Goal: Task Accomplishment & Management: Manage account settings

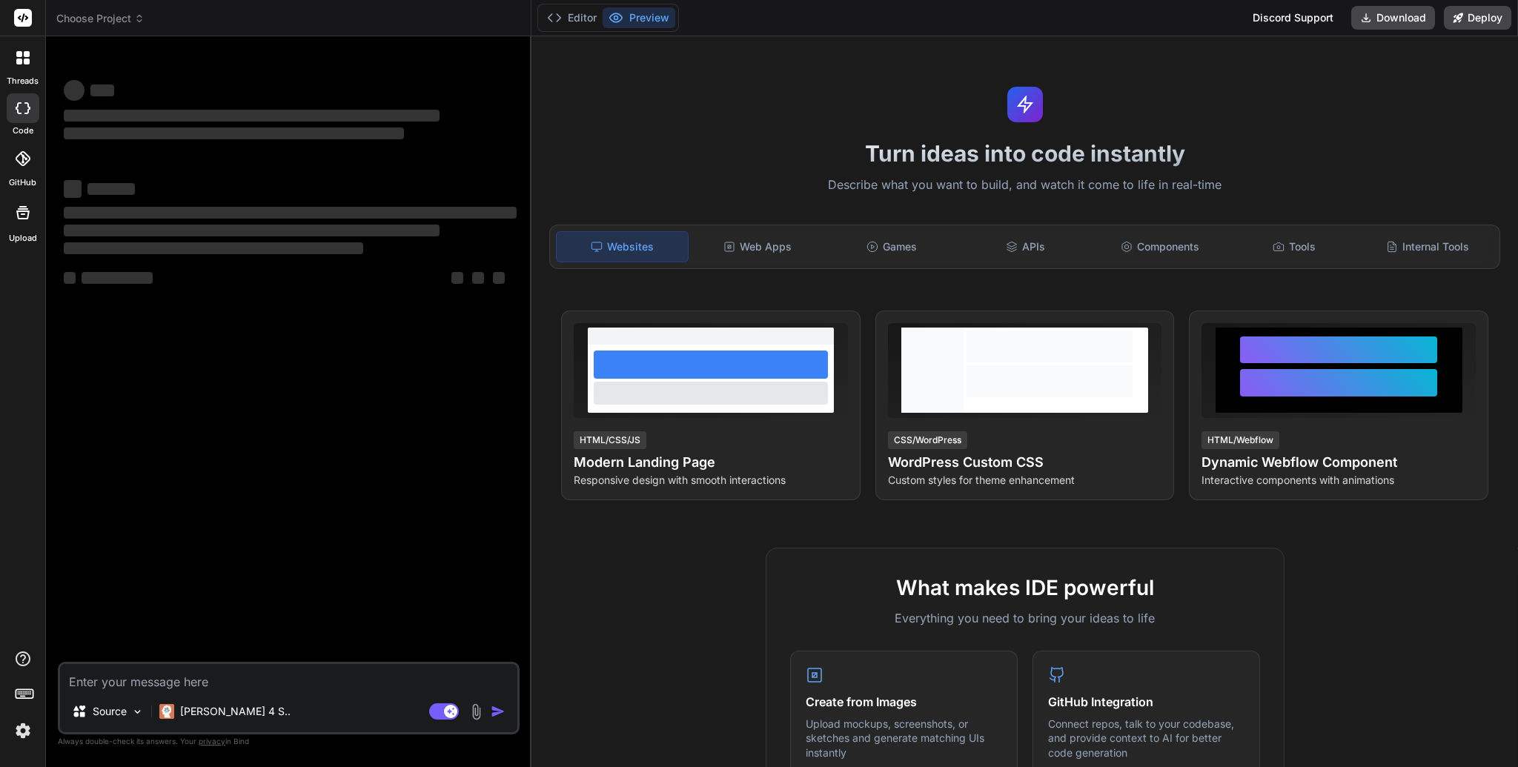
type textarea "x"
click at [14, 24] on icon at bounding box center [23, 18] width 18 height 18
click at [26, 13] on rect at bounding box center [23, 18] width 18 height 18
click at [24, 731] on img at bounding box center [22, 730] width 25 height 25
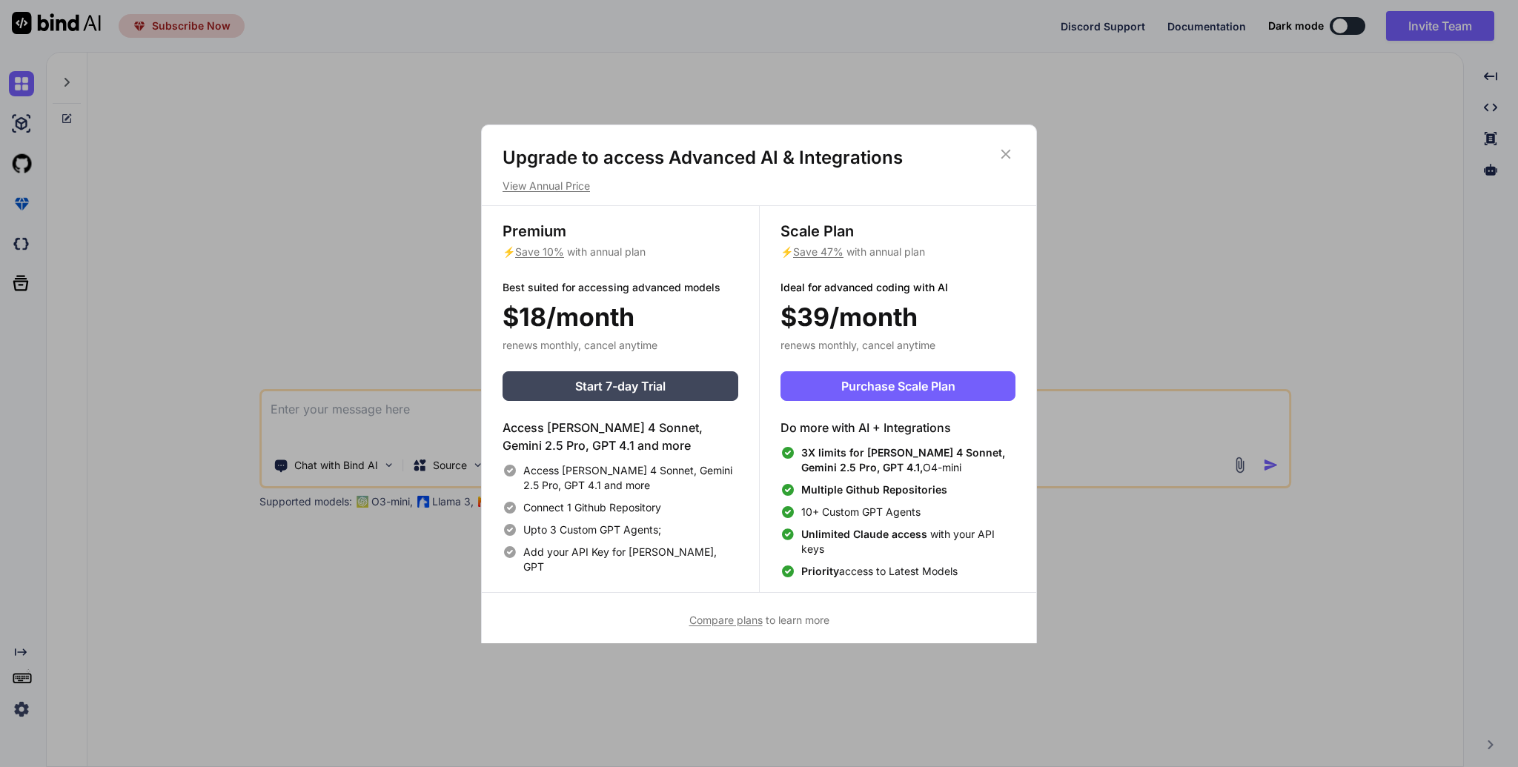
click at [1006, 156] on icon at bounding box center [1006, 154] width 16 height 16
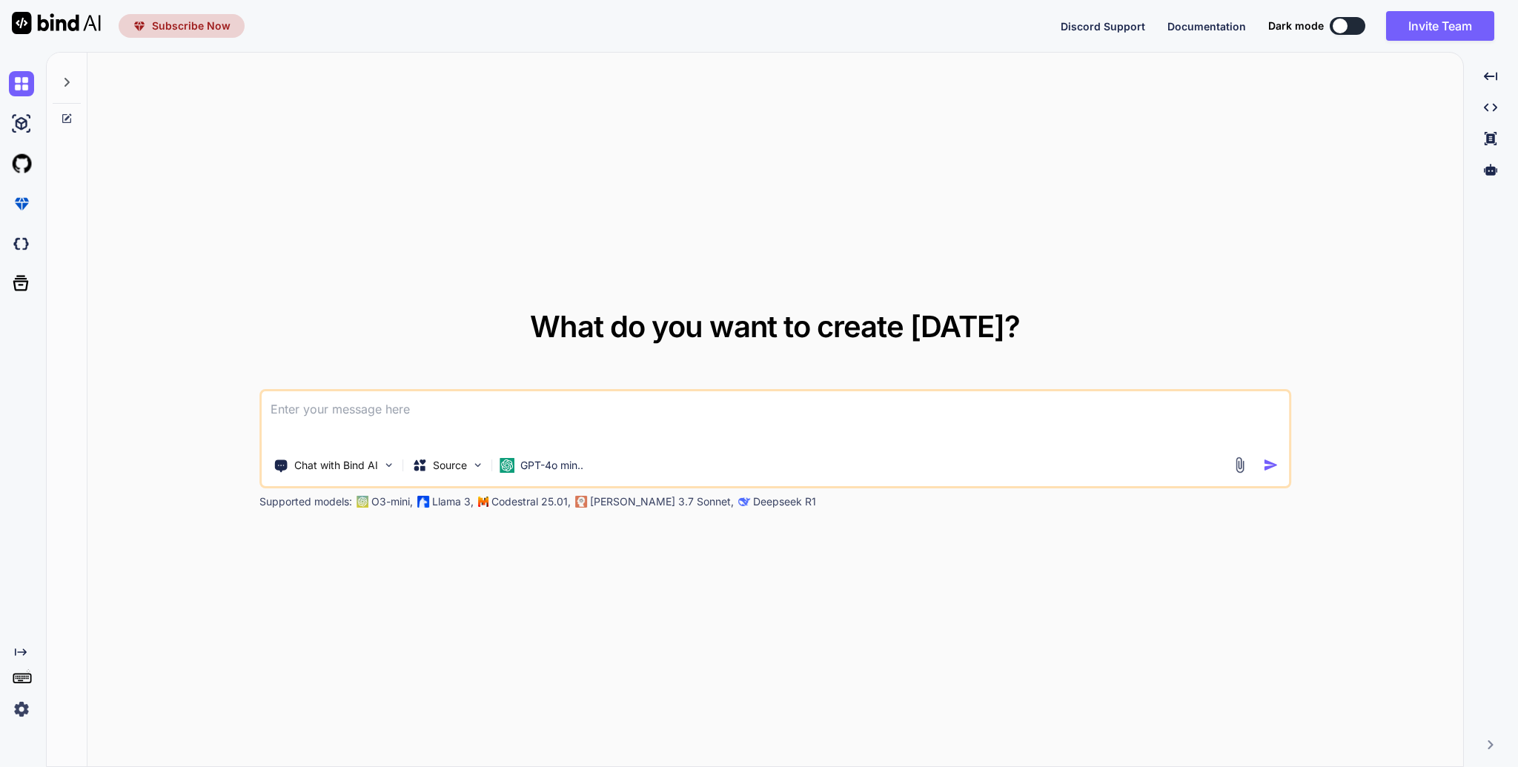
click at [15, 709] on img at bounding box center [21, 709] width 25 height 25
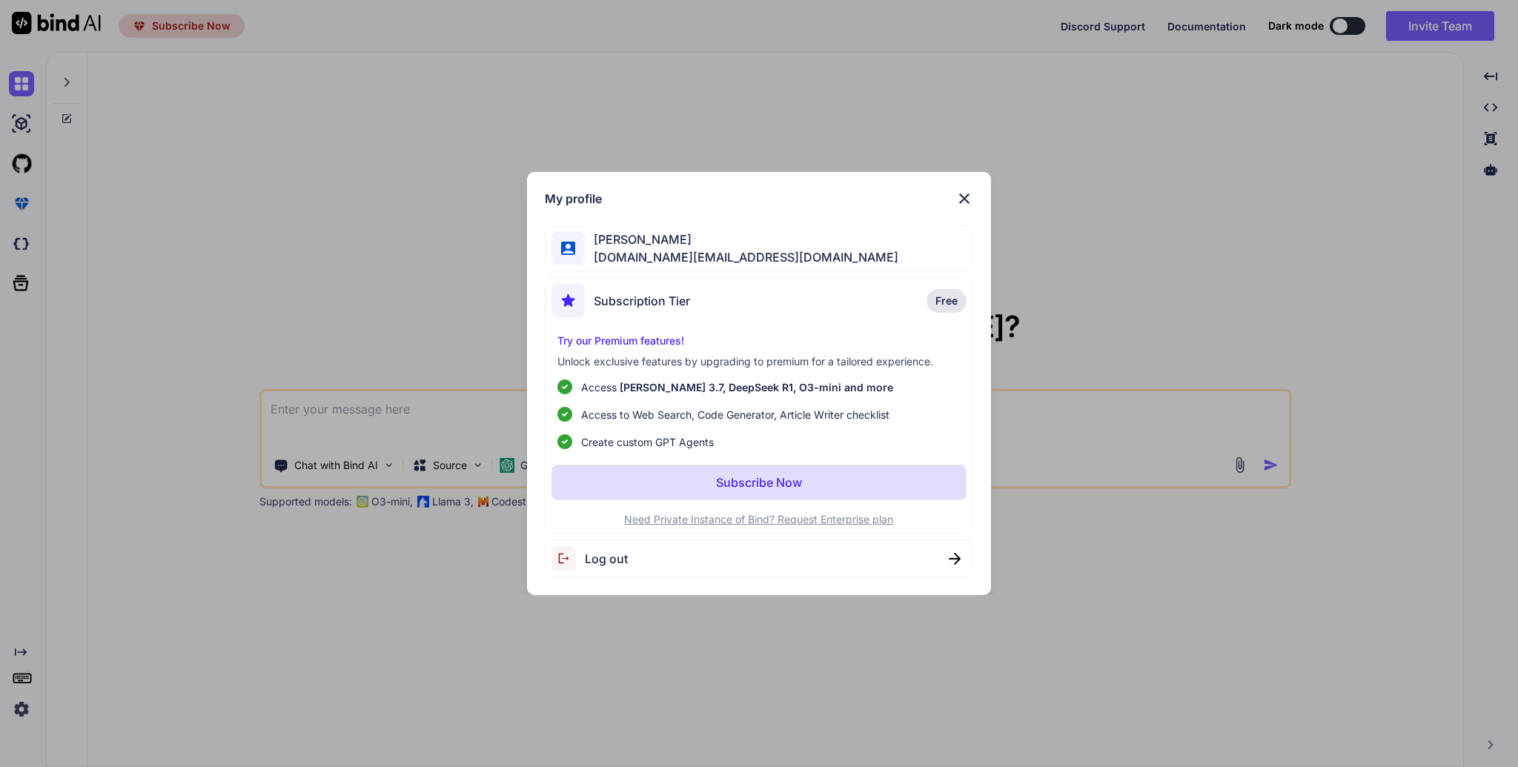
type textarea "x"
click at [693, 658] on div "My profile Lex Kim lexkim.dev@gmail.com Subscription Tier Free Try our Premium …" at bounding box center [759, 383] width 1518 height 767
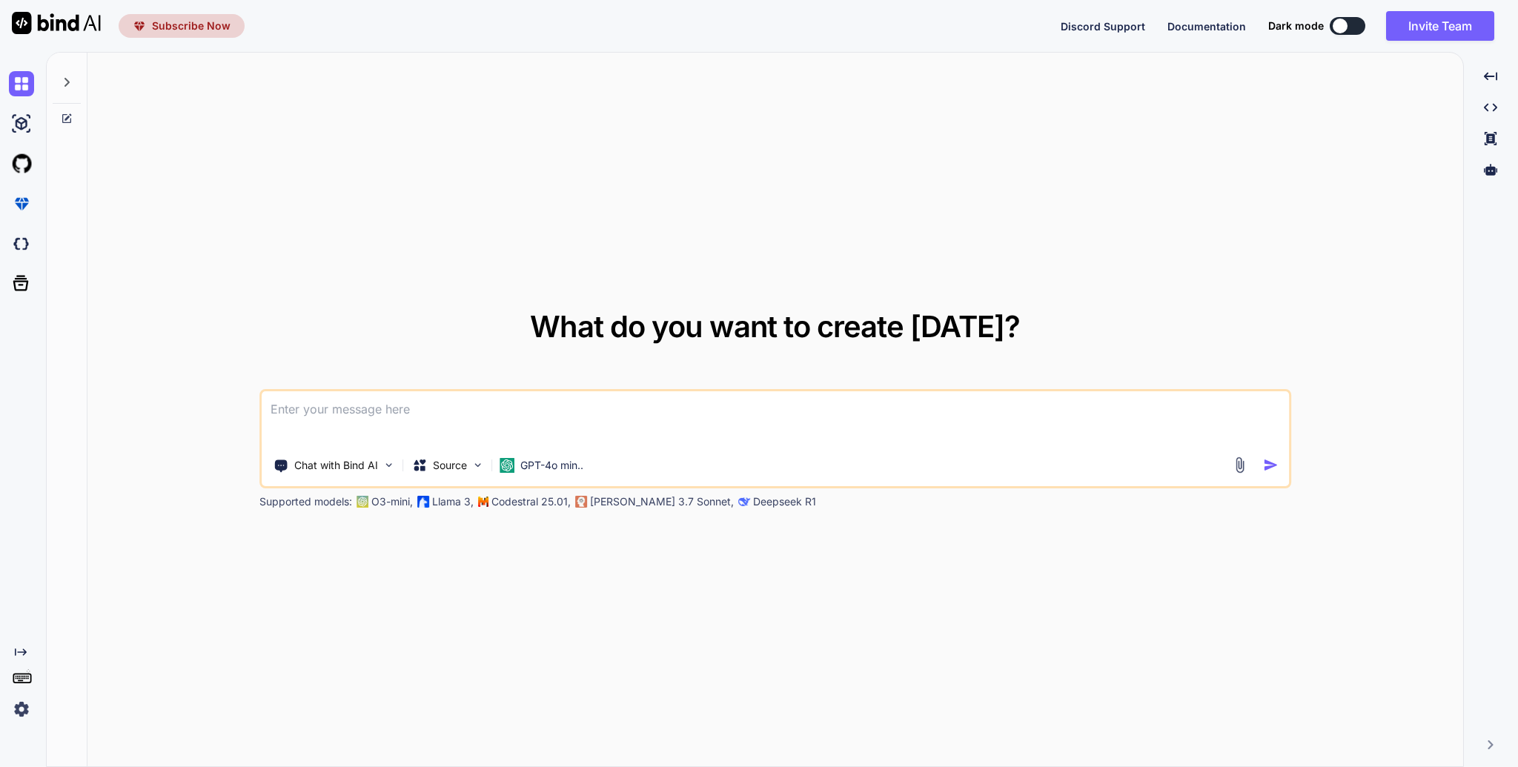
click at [24, 713] on img at bounding box center [21, 709] width 25 height 25
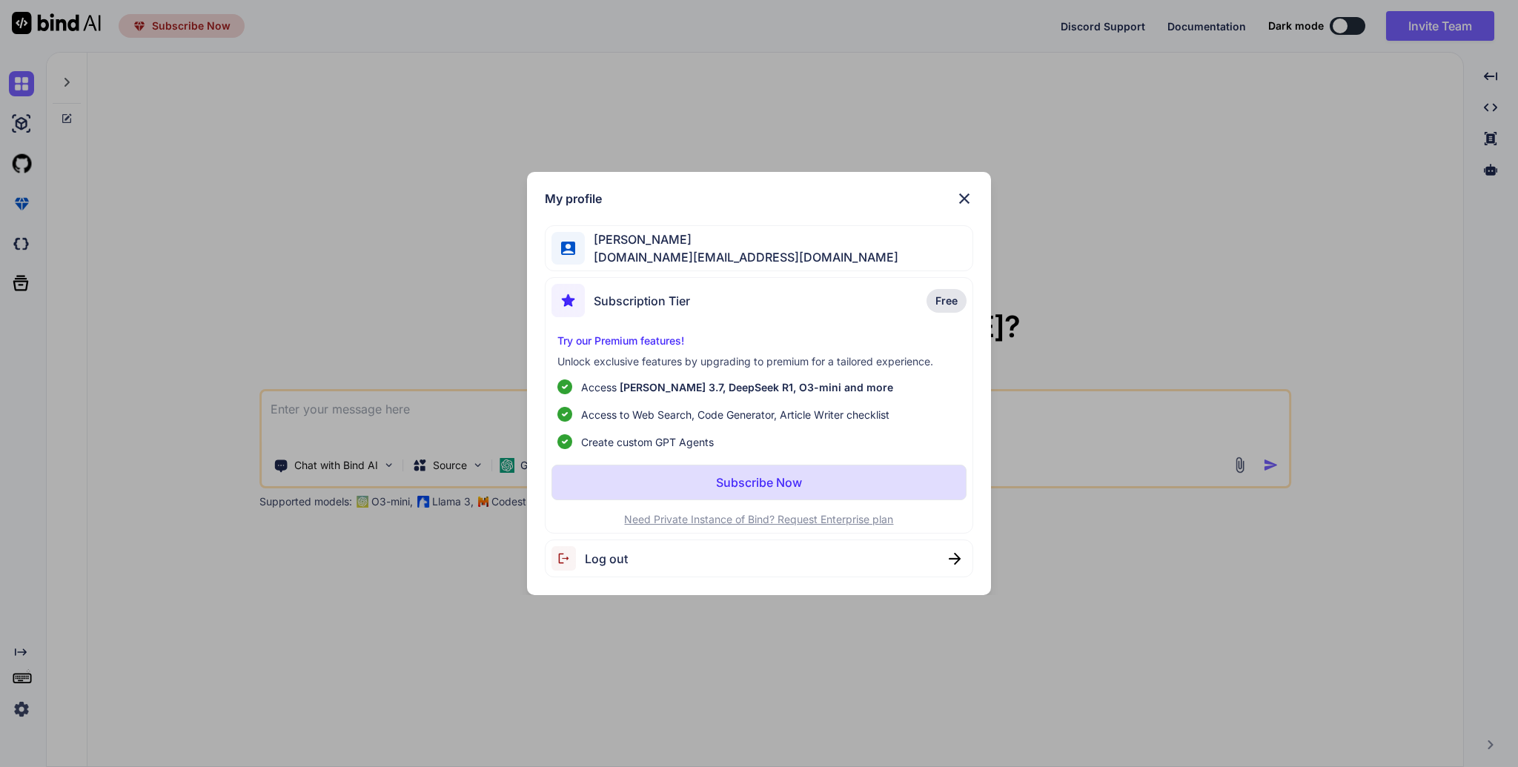
click at [664, 230] on div "Lex Kim lexkim.dev@gmail.com" at bounding box center [759, 248] width 429 height 47
click at [672, 256] on span "lexkim.dev@gmail.com" at bounding box center [742, 257] width 314 height 18
click at [703, 291] on div "Subscription Tier Free" at bounding box center [759, 303] width 415 height 39
click at [691, 316] on div "Subscription Tier Free" at bounding box center [759, 303] width 415 height 39
click at [670, 270] on div "Lex Kim lexkim.dev@gmail.com" at bounding box center [759, 248] width 429 height 47
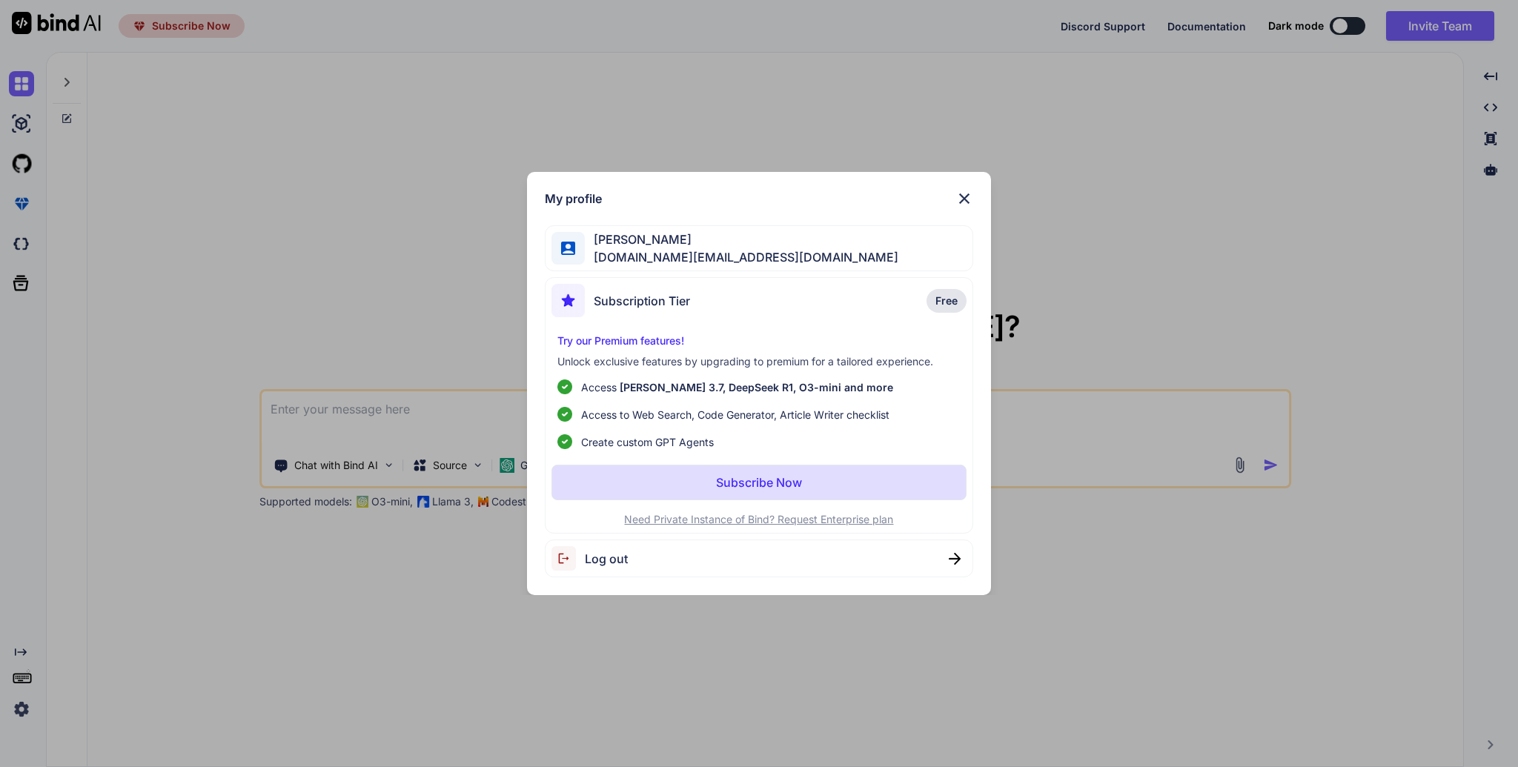
click at [962, 192] on img at bounding box center [965, 199] width 18 height 18
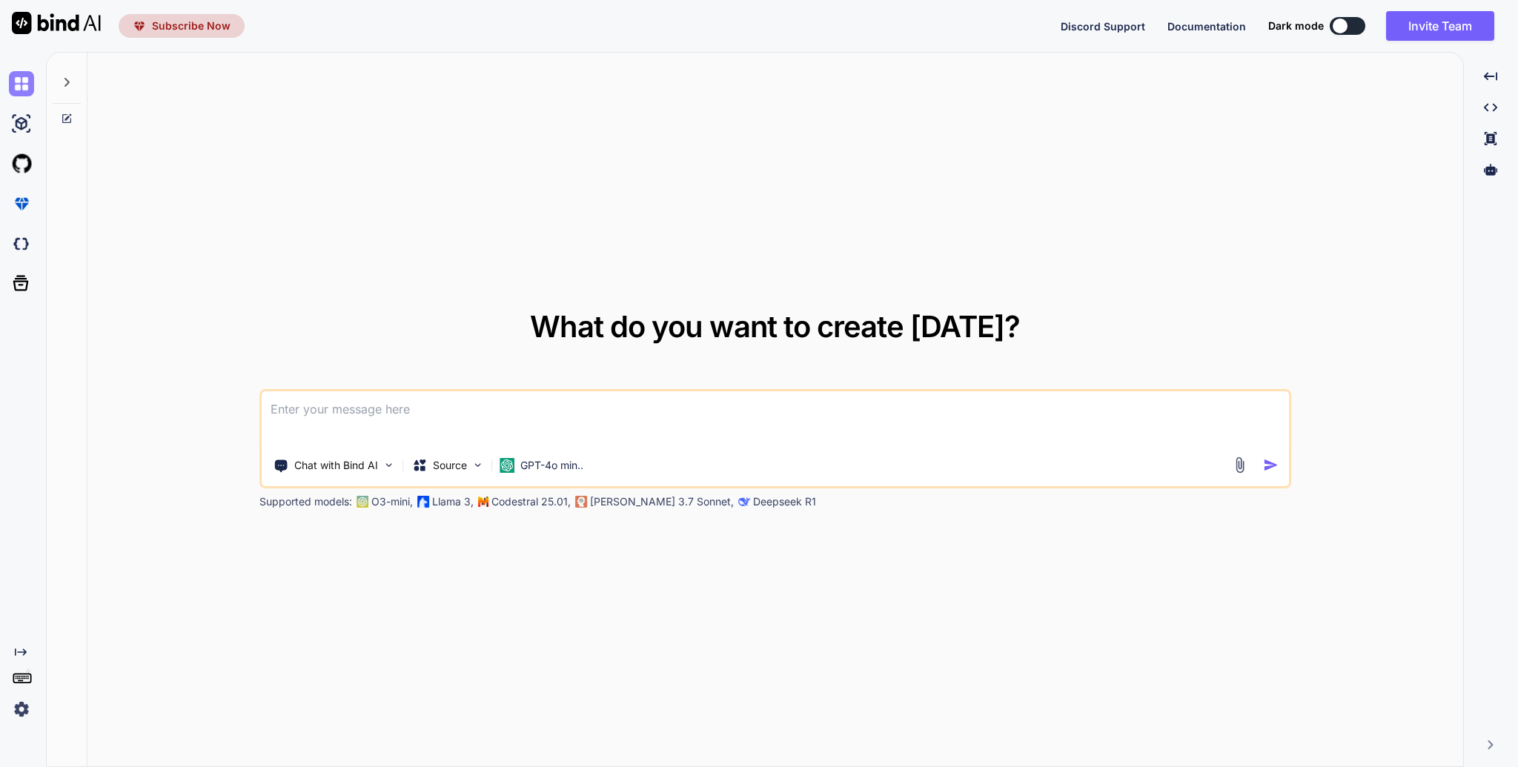
click at [33, 87] on img at bounding box center [21, 83] width 25 height 25
click at [19, 83] on img at bounding box center [21, 83] width 25 height 25
click at [452, 135] on div "What do you want to create today? Chat with Bind AI Source GPT-4o min.. Support…" at bounding box center [775, 410] width 1376 height 715
drag, startPoint x: 78, startPoint y: 37, endPoint x: 82, endPoint y: 22, distance: 15.5
click at [78, 37] on div at bounding box center [50, 26] width 101 height 52
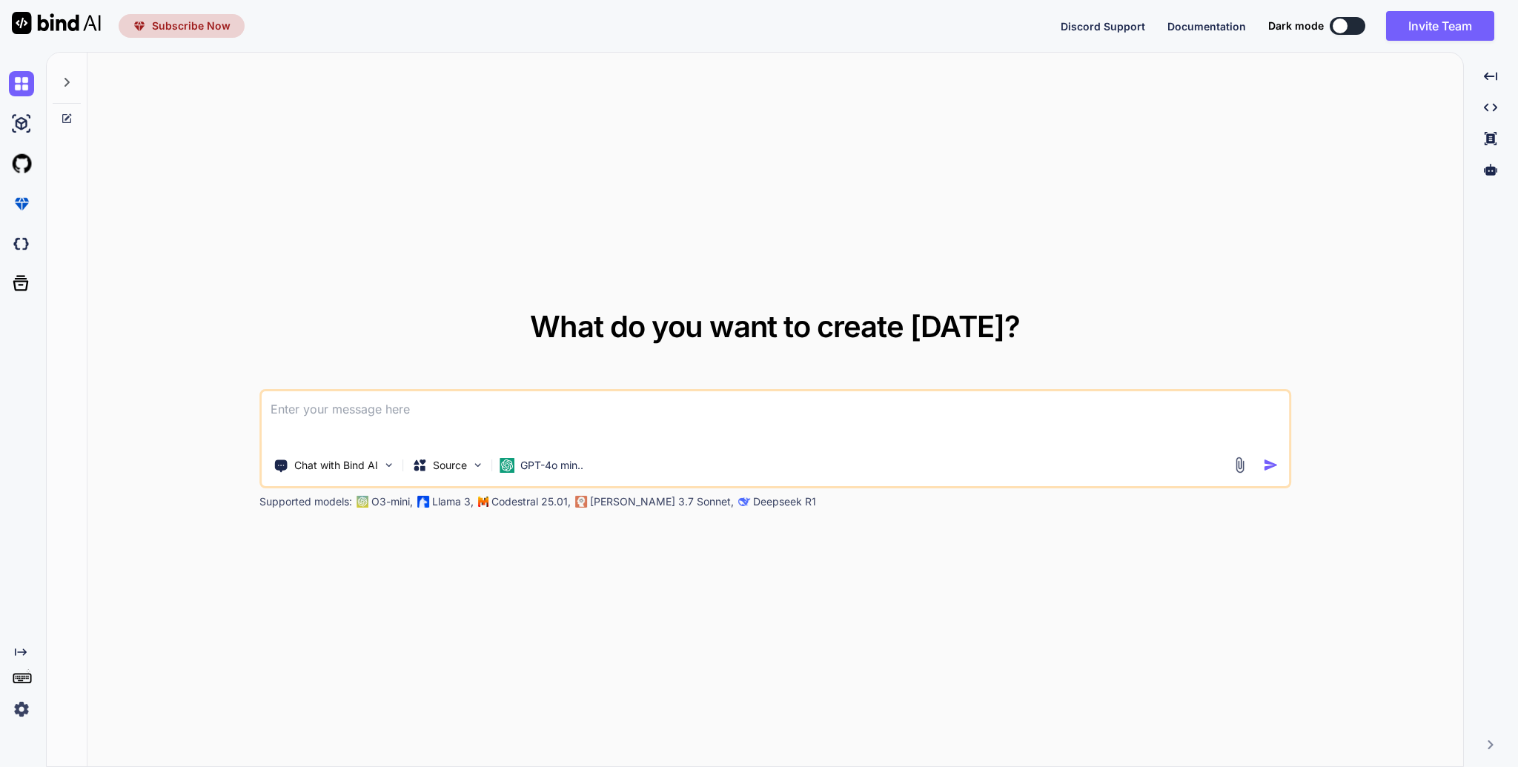
click at [82, 22] on img at bounding box center [56, 23] width 89 height 22
click at [71, 71] on div at bounding box center [67, 78] width 28 height 51
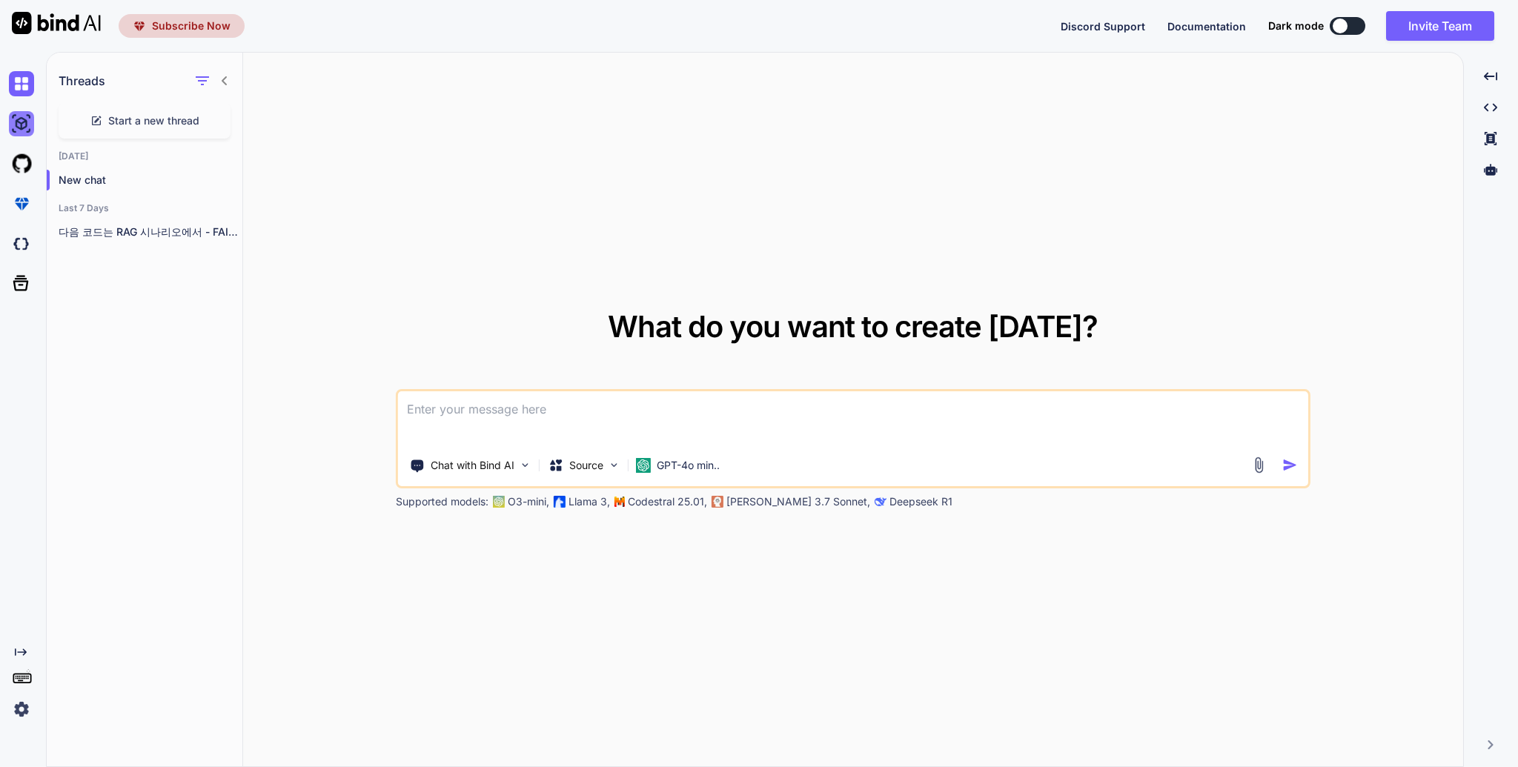
click at [23, 121] on img at bounding box center [21, 123] width 25 height 25
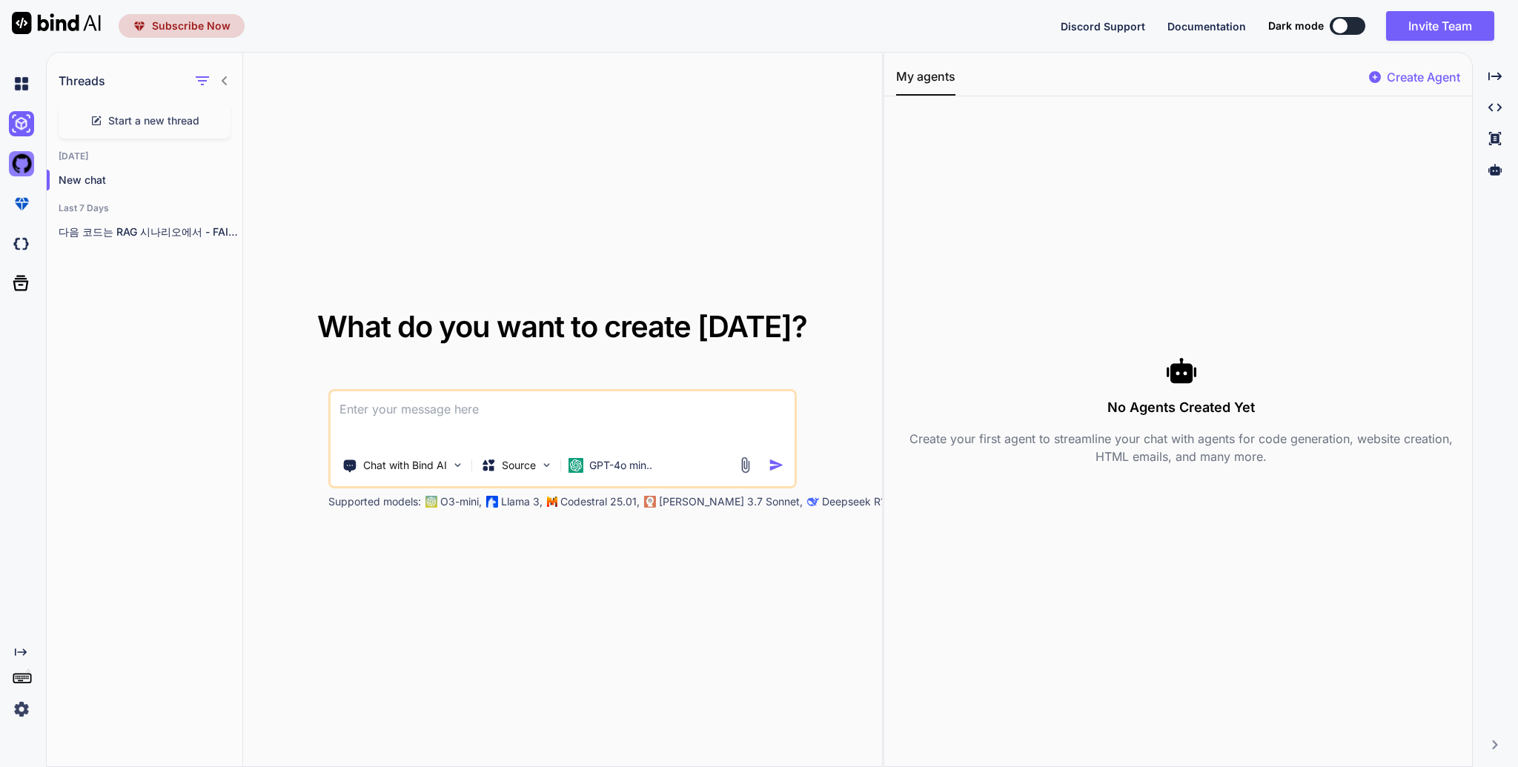
click at [28, 168] on img at bounding box center [21, 163] width 25 height 25
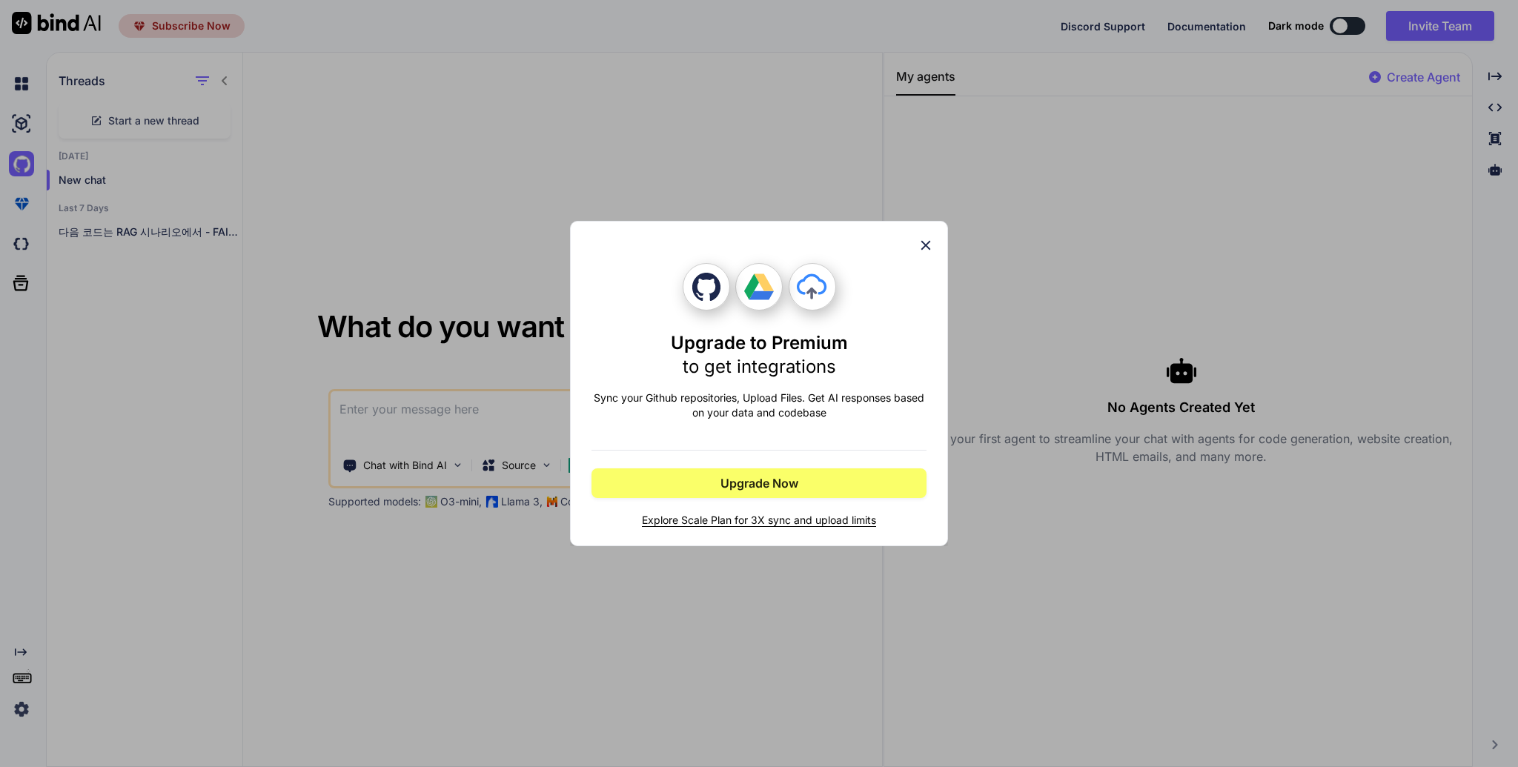
click at [28, 206] on div "Upgrade to Premium to get integrations Sync your Github repositories, Upload Fi…" at bounding box center [759, 383] width 1518 height 767
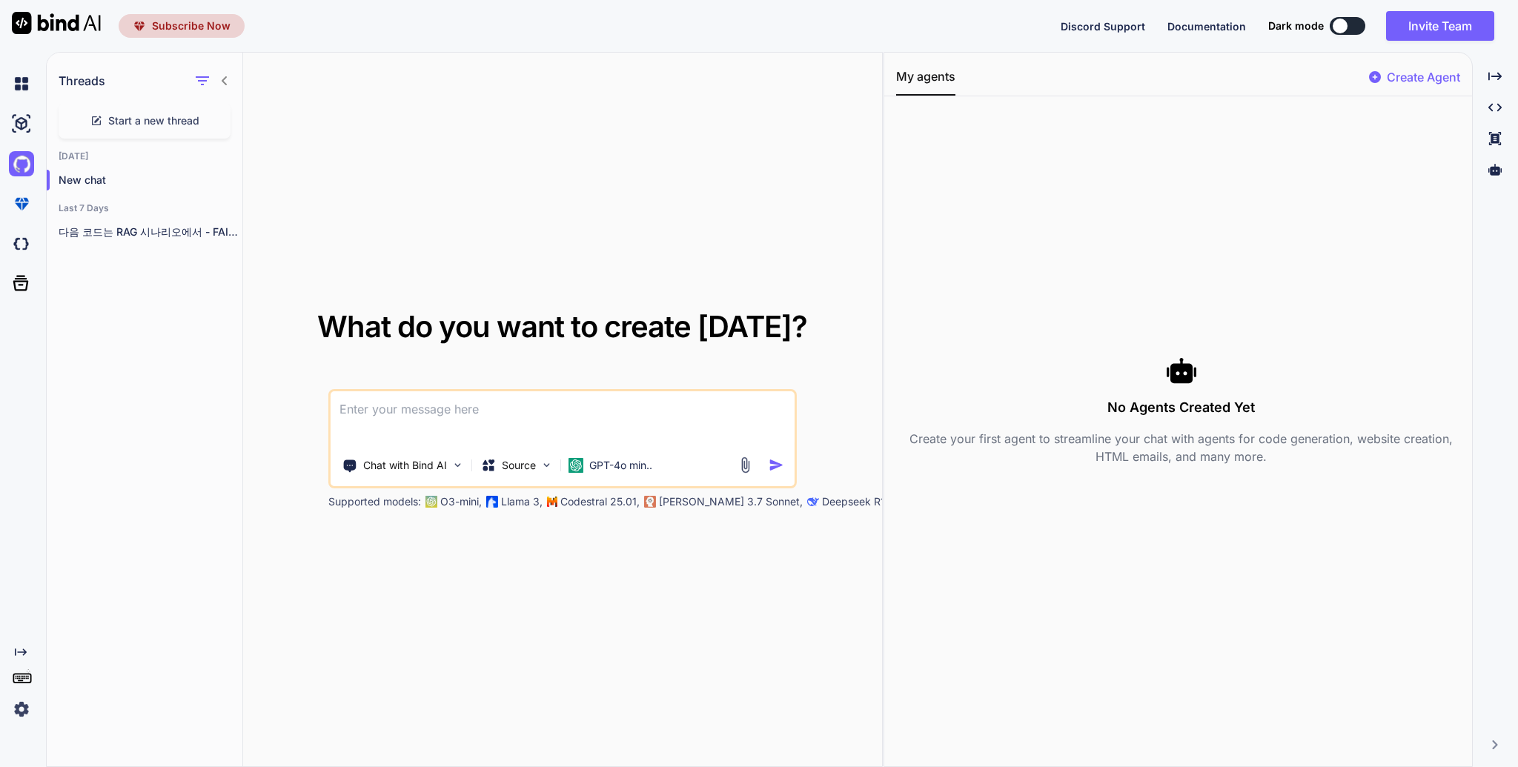
click at [27, 652] on div "Created with Pixso." at bounding box center [24, 653] width 31 height 12
type textarea "x"
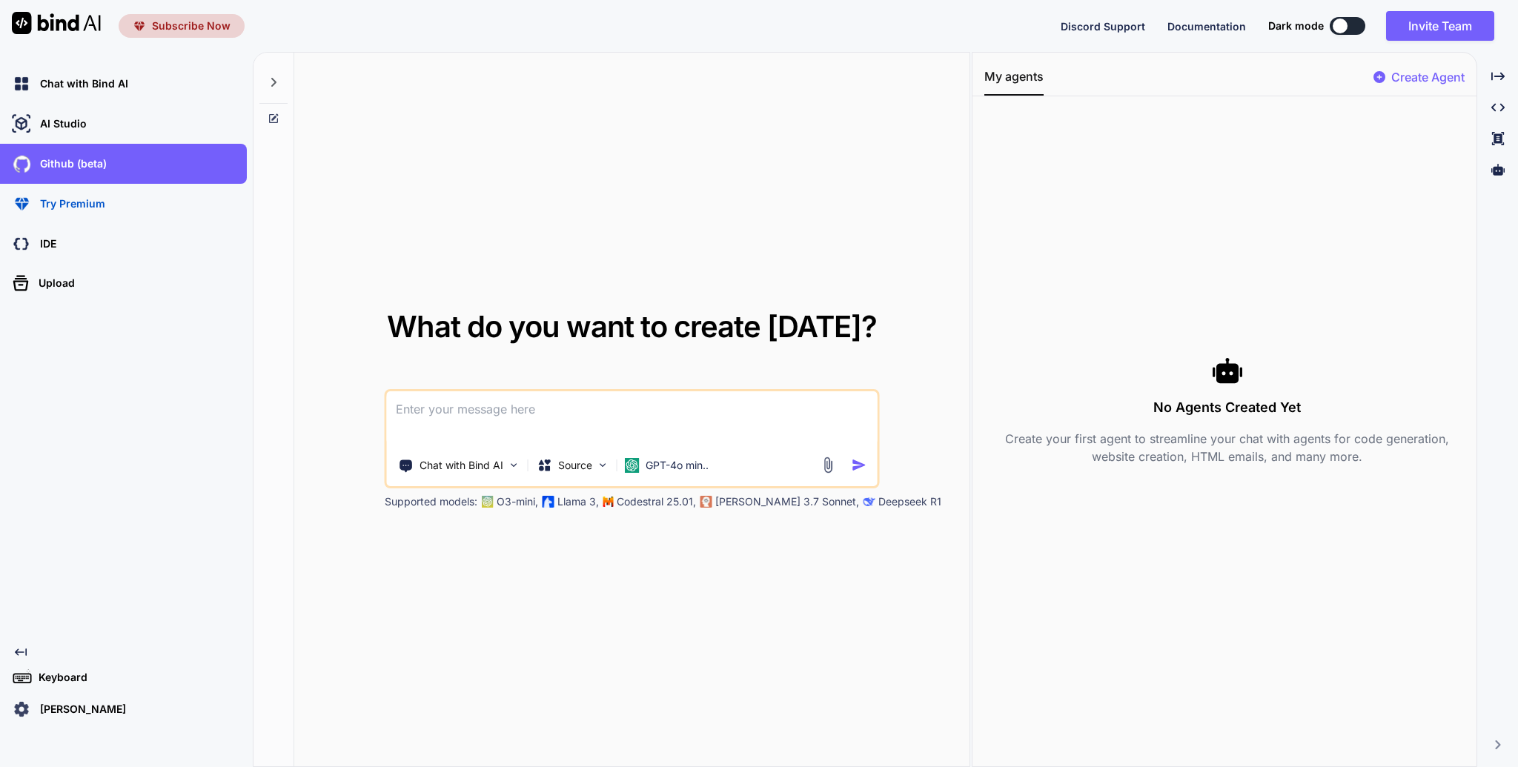
click at [21, 716] on img at bounding box center [21, 709] width 25 height 25
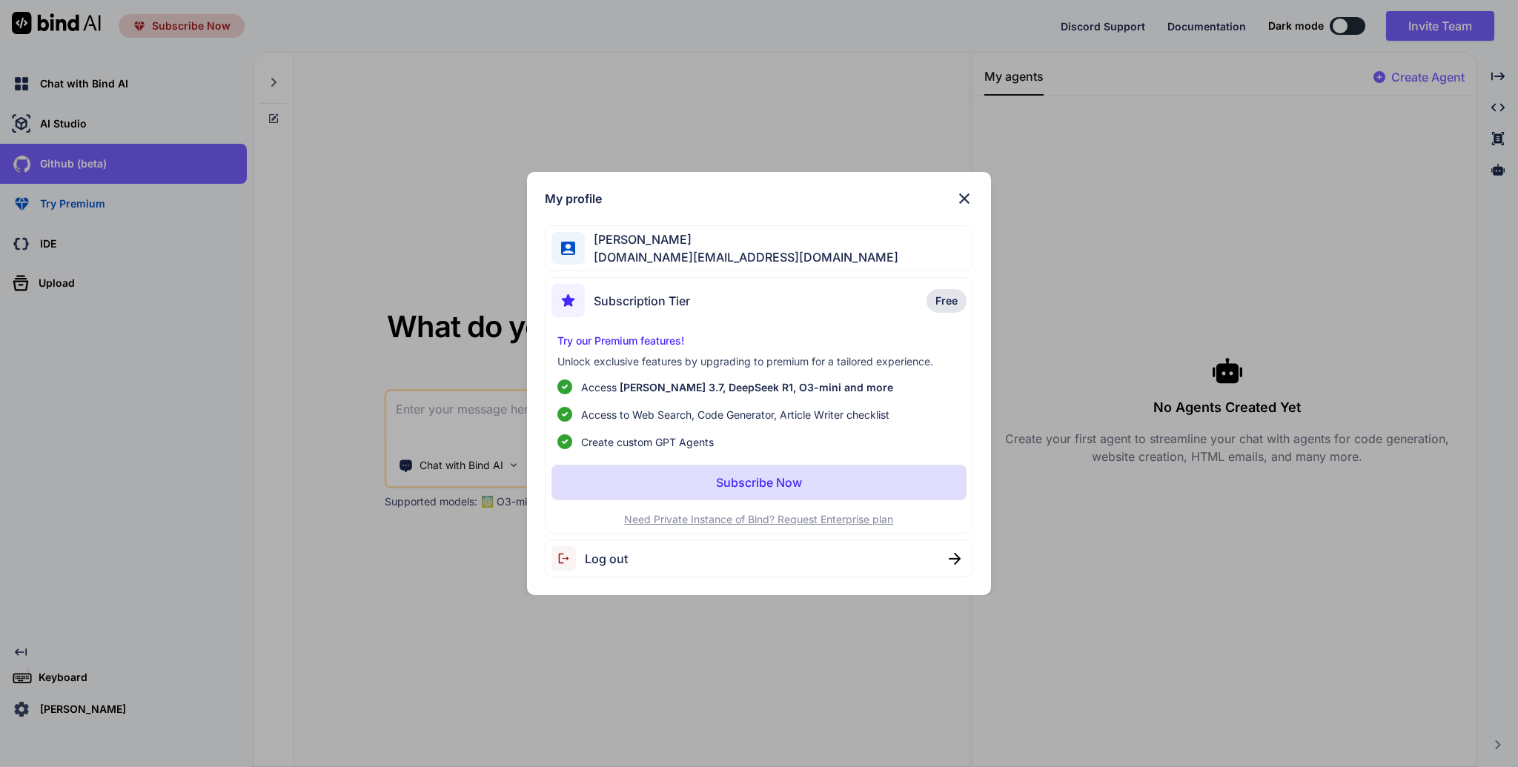
click at [761, 520] on p "Need Private Instance of Bind? Request Enterprise plan" at bounding box center [759, 519] width 415 height 15
click at [618, 241] on span "Lex Kim" at bounding box center [742, 240] width 314 height 18
click at [652, 348] on p "Try our Premium features!" at bounding box center [759, 341] width 403 height 15
click at [769, 564] on div "Log out" at bounding box center [759, 559] width 429 height 38
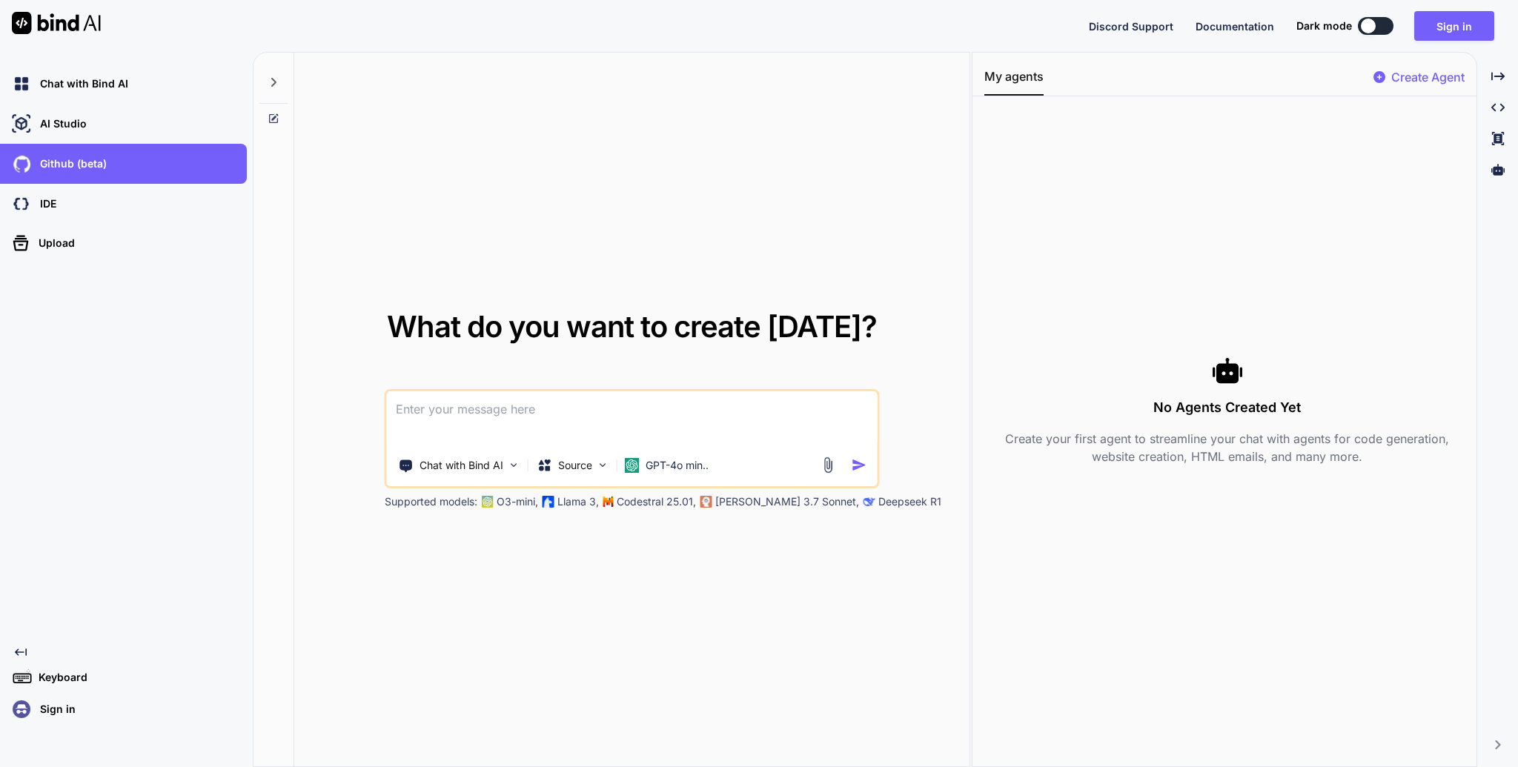
click at [713, 598] on div "What do you want to create today? Chat with Bind AI Source GPT-4o min.. Support…" at bounding box center [631, 410] width 675 height 715
click at [1496, 9] on div "Discord Support Documentation Dark mode Sign in Created with Pixso." at bounding box center [759, 26] width 1518 height 52
click at [1484, 15] on button "Sign in" at bounding box center [1455, 26] width 80 height 30
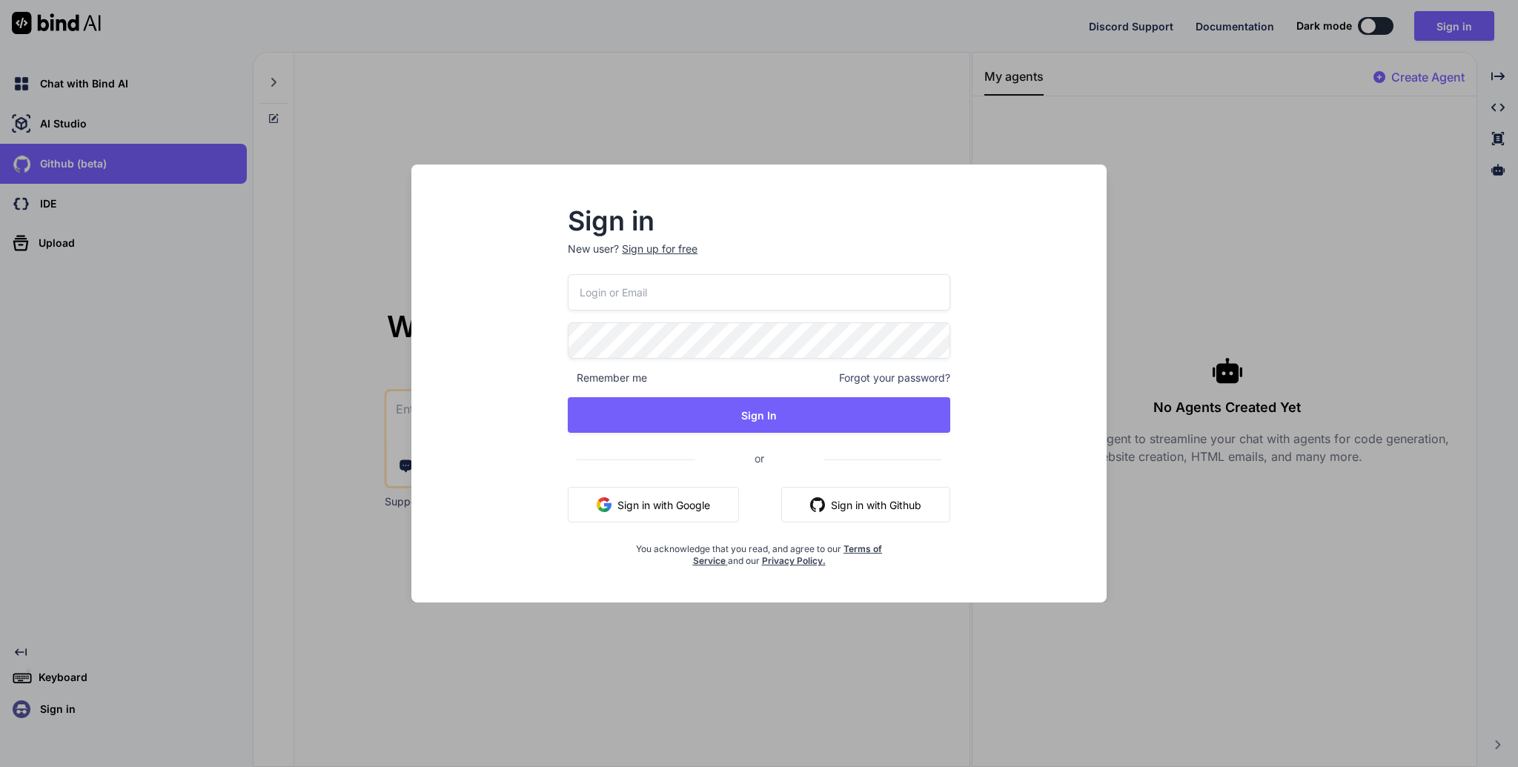
click at [1013, 297] on div "Sign in New user? Sign up for free Remember me Forgot your password? Sign In or…" at bounding box center [759, 397] width 672 height 412
